Goal: Find specific page/section: Find specific page/section

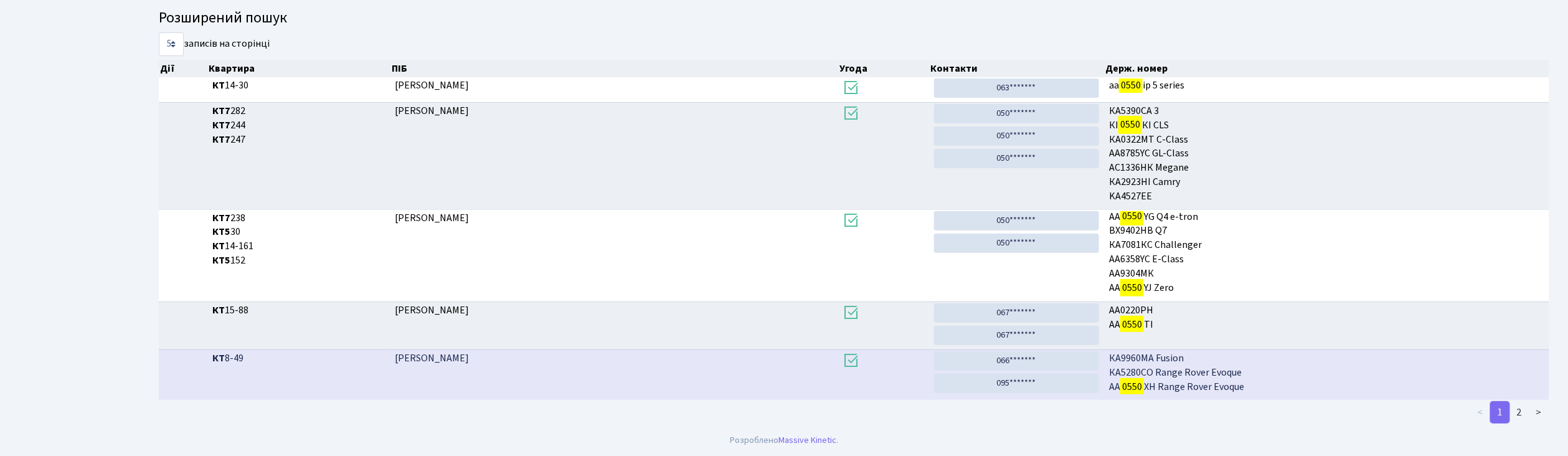
scroll to position [3, 0]
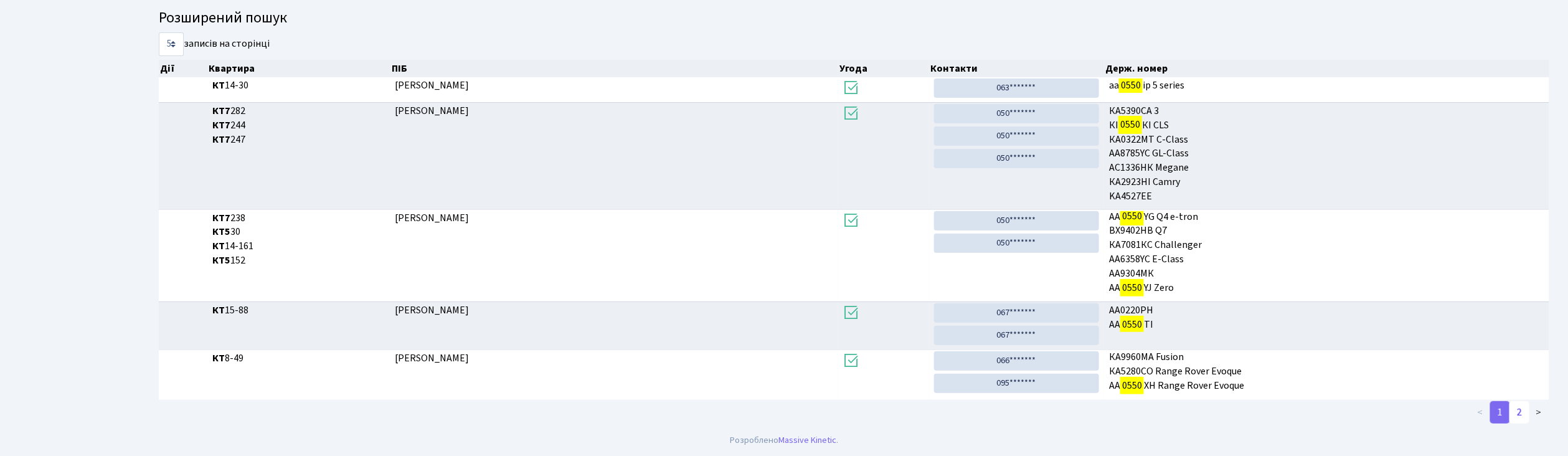
click at [1518, 411] on link "2" at bounding box center [1519, 412] width 20 height 23
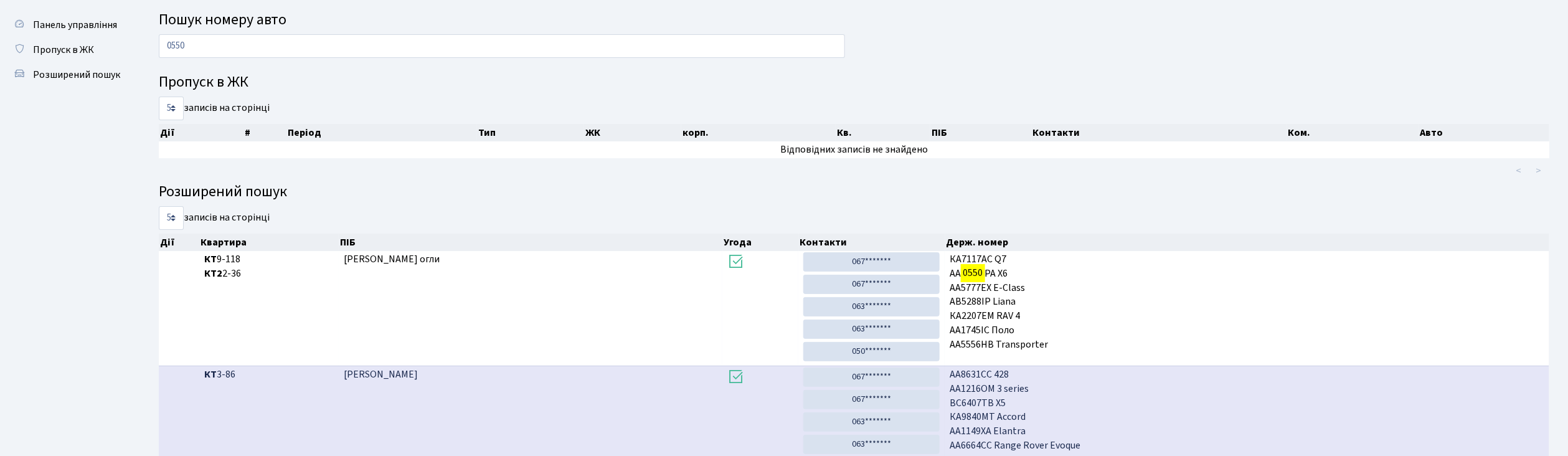
scroll to position [0, 0]
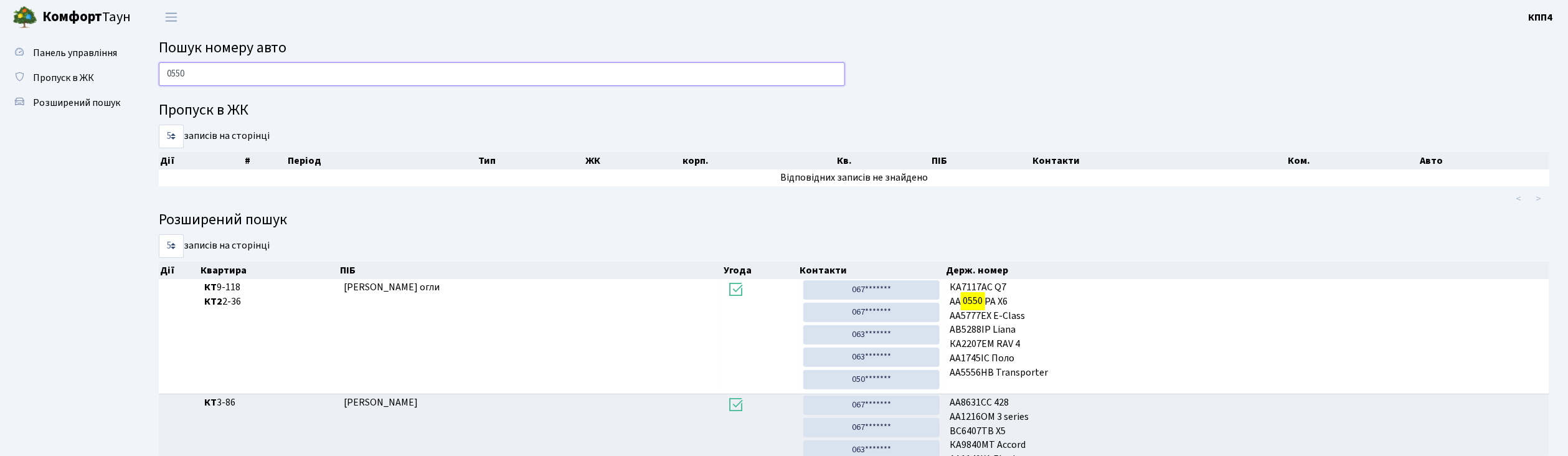
click at [227, 78] on input "0550" at bounding box center [501, 73] width 686 height 24
type input "0"
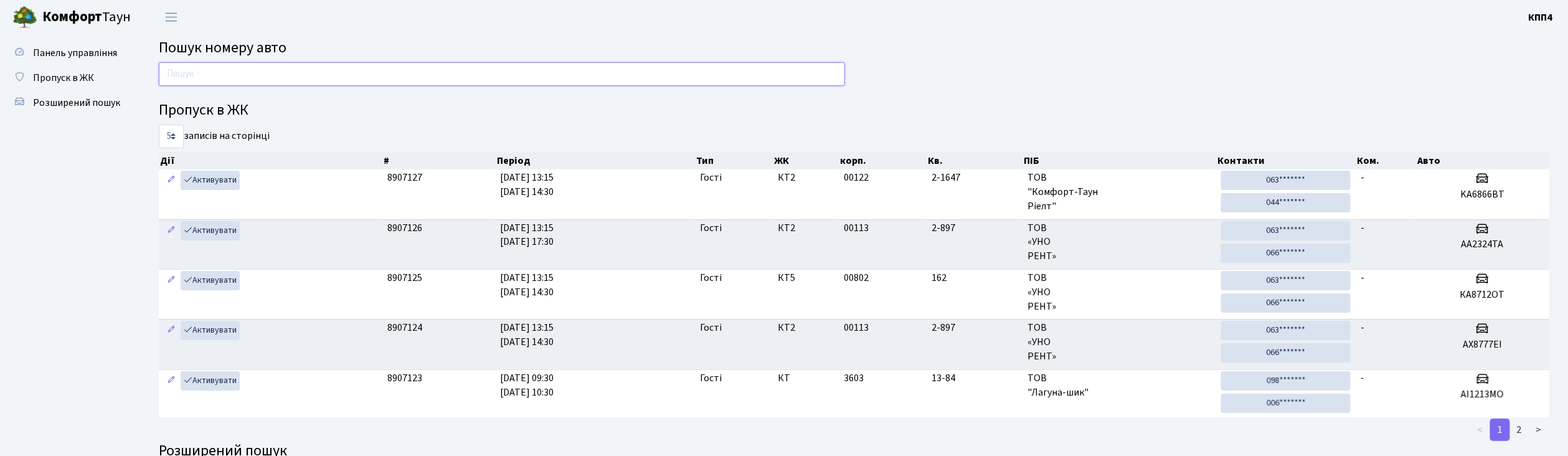
click at [469, 69] on input "text" at bounding box center [501, 73] width 686 height 24
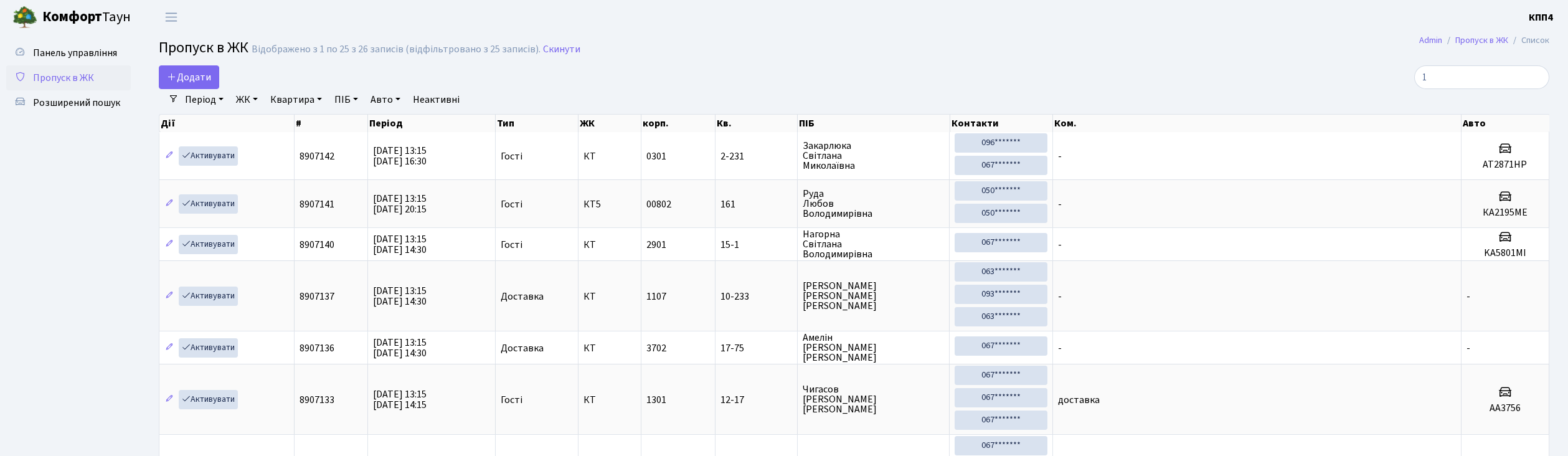
select select "25"
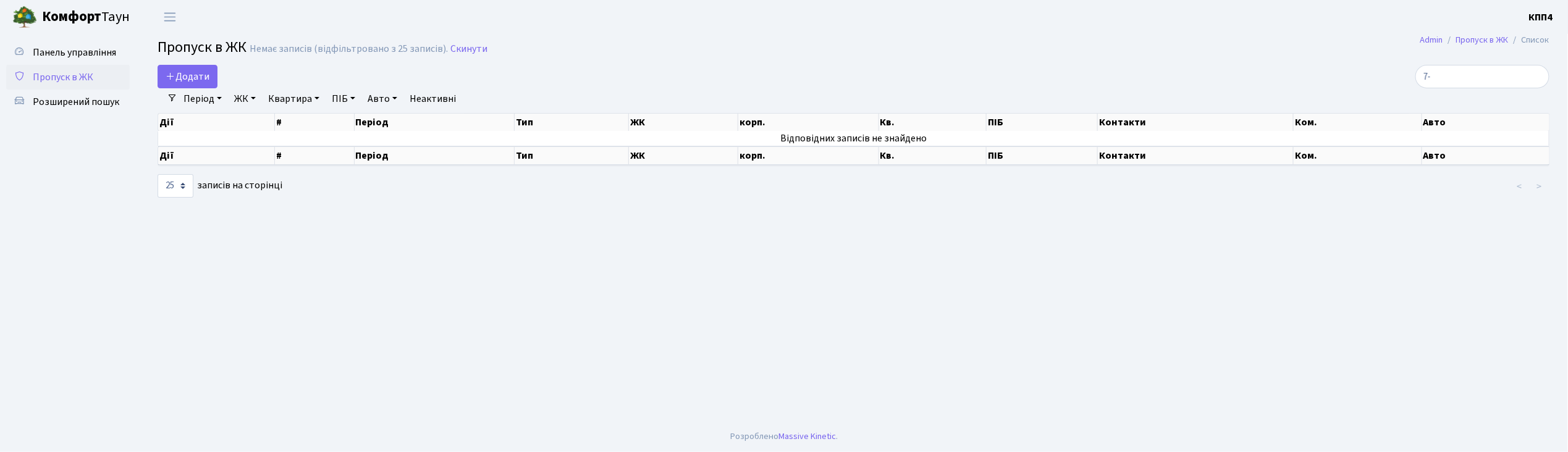
type input "7"
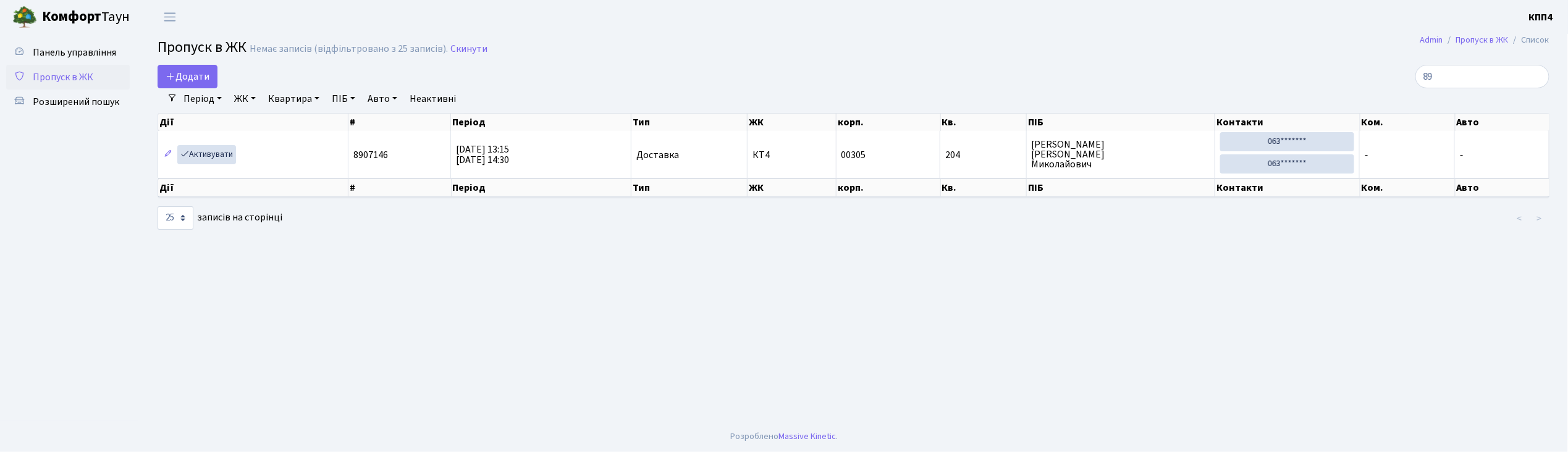
type input "8"
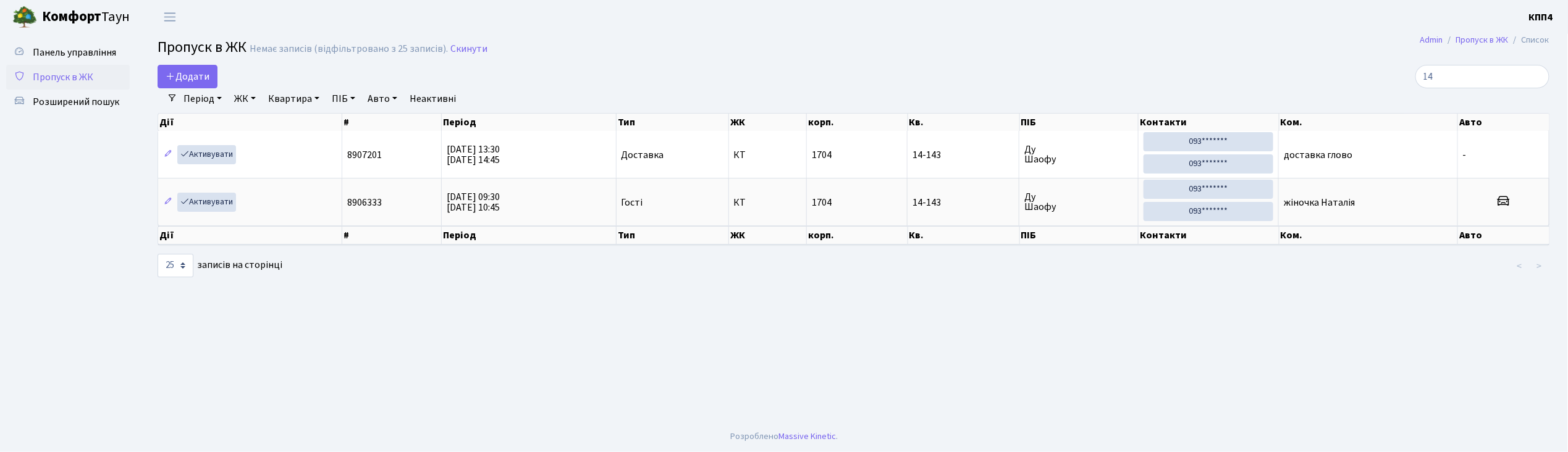
type input "1"
